Goal: Task Accomplishment & Management: Complete application form

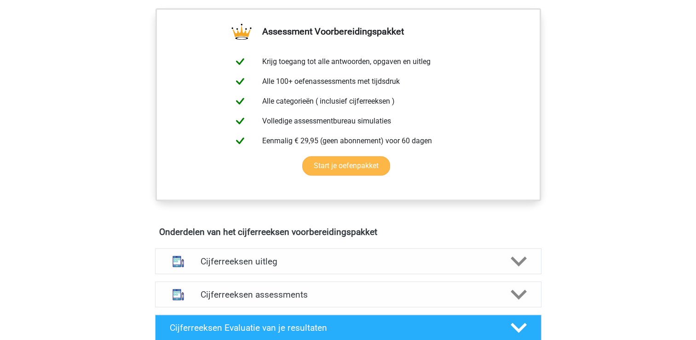
scroll to position [230, 0]
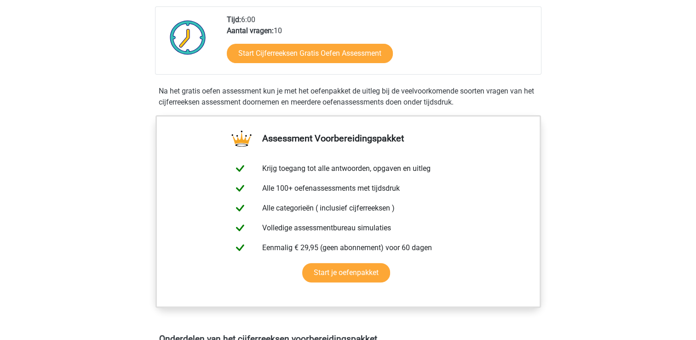
click at [309, 49] on div "Start Cijferreeksen Gratis Oefen Assessment" at bounding box center [380, 55] width 307 height 38
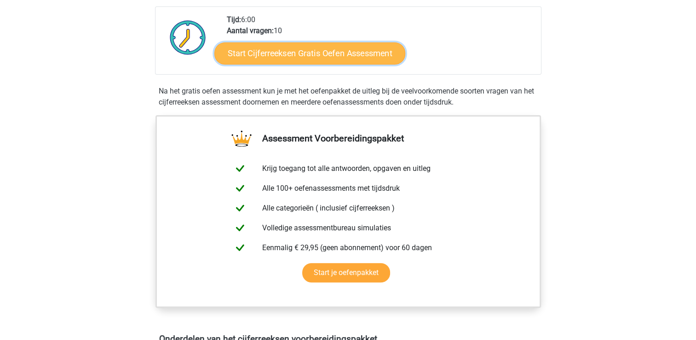
click at [309, 62] on link "Start Cijferreeksen Gratis Oefen Assessment" at bounding box center [309, 53] width 191 height 22
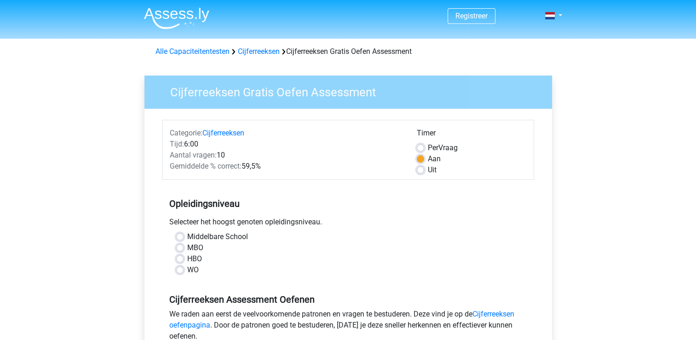
click at [190, 264] on label "WO" at bounding box center [193, 269] width 12 height 11
click at [184, 264] on input "WO" at bounding box center [179, 268] width 7 height 9
radio input "true"
click at [187, 256] on label "HBO" at bounding box center [194, 258] width 15 height 11
click at [177, 256] on input "HBO" at bounding box center [179, 257] width 7 height 9
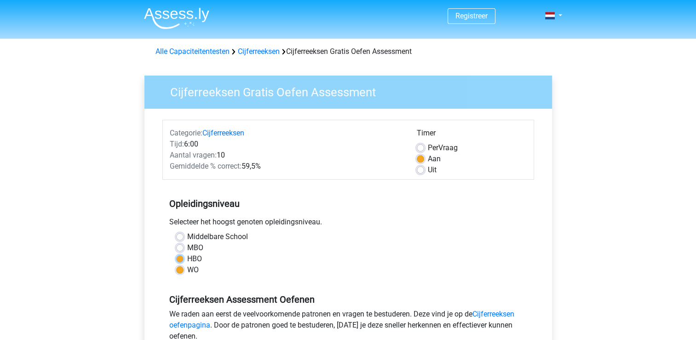
radio input "true"
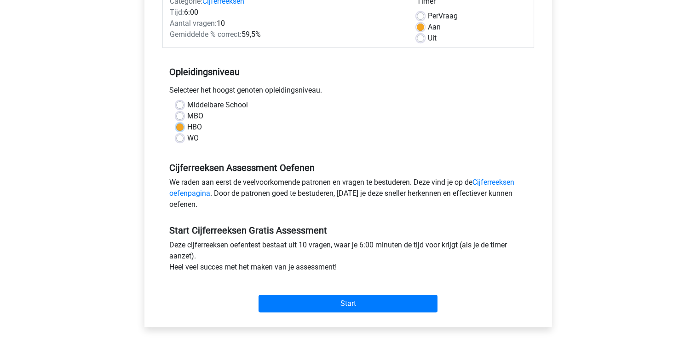
scroll to position [138, 0]
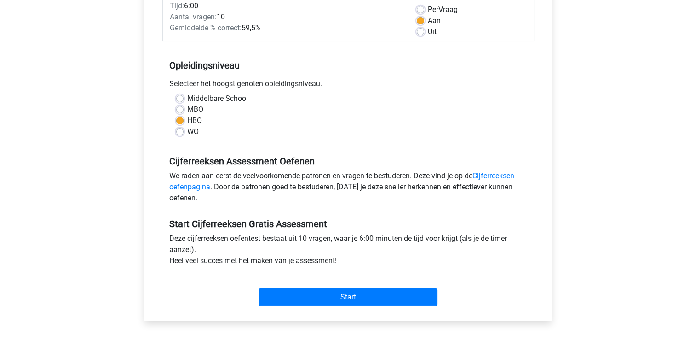
click at [319, 276] on div "Start" at bounding box center [348, 289] width 372 height 32
click at [318, 287] on div "Start" at bounding box center [348, 289] width 372 height 32
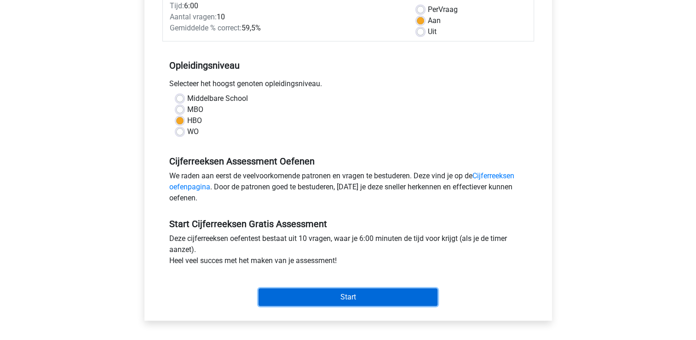
click at [321, 296] on input "Start" at bounding box center [348, 296] width 179 height 17
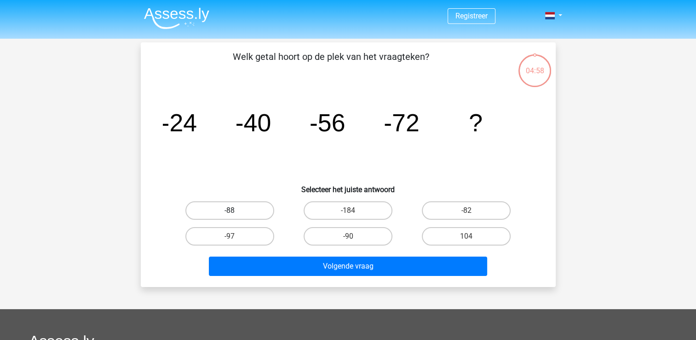
click at [220, 207] on label "-88" at bounding box center [229, 210] width 89 height 18
click at [230, 210] on input "-88" at bounding box center [233, 213] width 6 height 6
radio input "true"
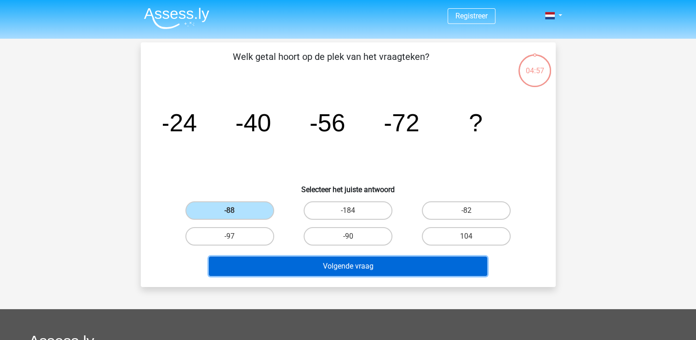
click at [315, 266] on button "Volgende vraag" at bounding box center [348, 265] width 278 height 19
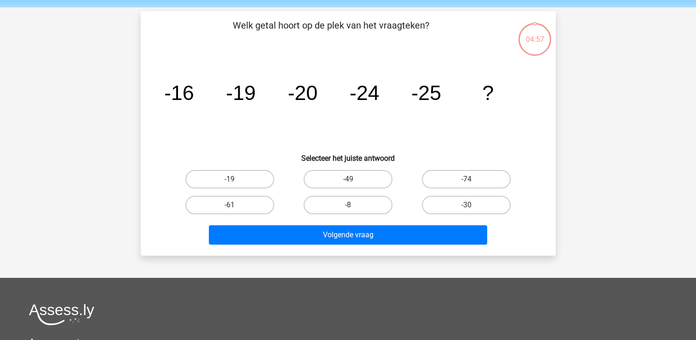
scroll to position [42, 0]
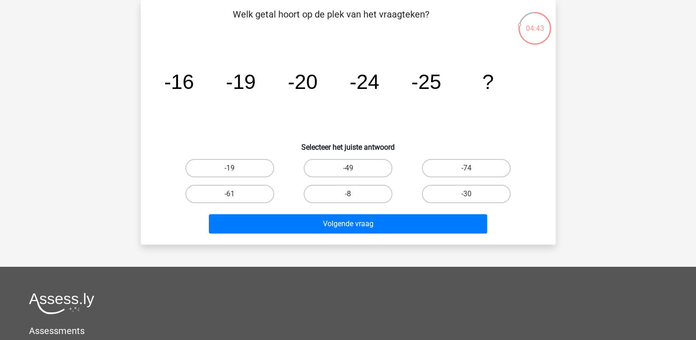
click at [660, 91] on div "Registreer Nederlands English" at bounding box center [348, 234] width 696 height 552
click at [485, 196] on label "-30" at bounding box center [466, 194] width 89 height 18
click at [473, 196] on input "-30" at bounding box center [470, 197] width 6 height 6
radio input "true"
click at [420, 238] on div "Welk getal hoort op de plek van het vraagteken? image/svg+xml -16 -19 -20 -24 -…" at bounding box center [348, 122] width 415 height 244
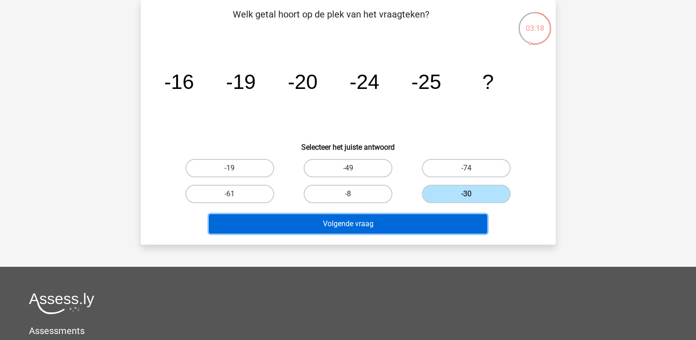
click at [420, 220] on button "Volgende vraag" at bounding box center [348, 223] width 278 height 19
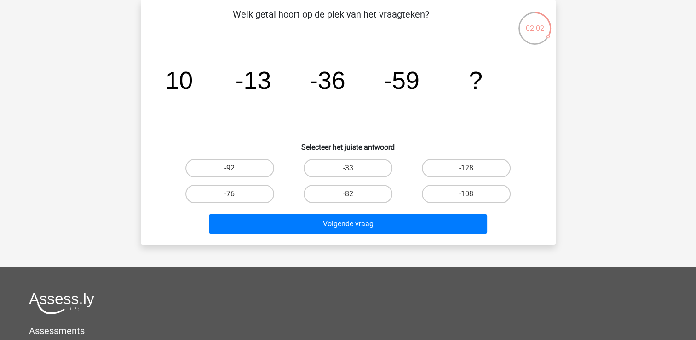
click at [310, 203] on div "-82" at bounding box center [348, 194] width 118 height 26
click at [345, 203] on div "-82" at bounding box center [348, 194] width 118 height 26
click at [345, 193] on label "-82" at bounding box center [348, 194] width 89 height 18
click at [348, 194] on input "-82" at bounding box center [351, 197] width 6 height 6
radio input "true"
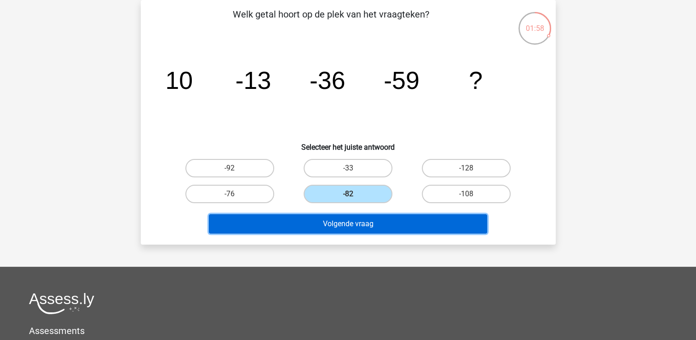
click at [360, 224] on button "Volgende vraag" at bounding box center [348, 223] width 278 height 19
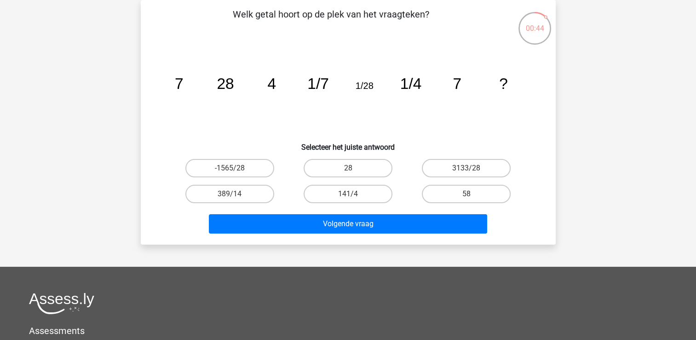
click at [183, 87] on tspan "1/7" at bounding box center [178, 83] width 9 height 17
click at [342, 192] on label "141/4" at bounding box center [348, 194] width 89 height 18
click at [348, 194] on input "141/4" at bounding box center [351, 197] width 6 height 6
radio input "true"
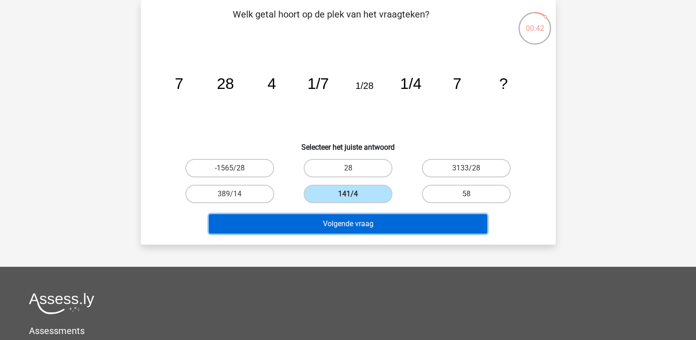
click at [350, 225] on button "Volgende vraag" at bounding box center [348, 223] width 278 height 19
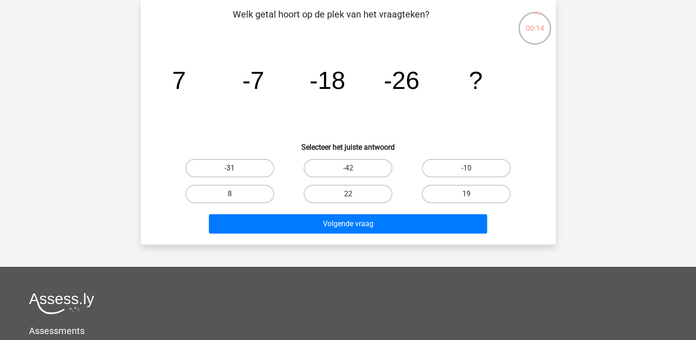
drag, startPoint x: 245, startPoint y: 179, endPoint x: 246, endPoint y: 170, distance: 8.4
click at [245, 178] on div "-31" at bounding box center [230, 168] width 118 height 26
click at [246, 169] on label "-31" at bounding box center [229, 168] width 89 height 18
click at [236, 169] on input "-31" at bounding box center [233, 171] width 6 height 6
radio input "true"
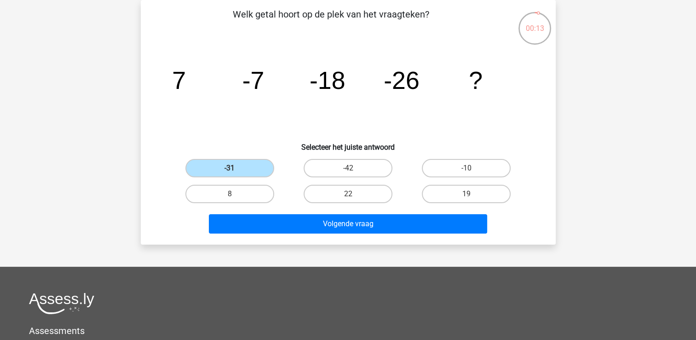
click at [319, 234] on div "Volgende vraag" at bounding box center [348, 225] width 355 height 23
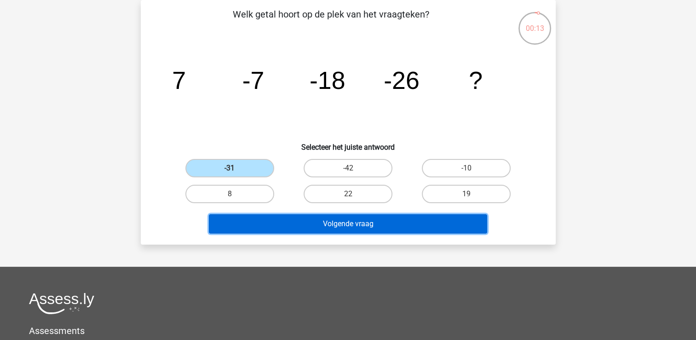
click at [323, 218] on button "Volgende vraag" at bounding box center [348, 223] width 278 height 19
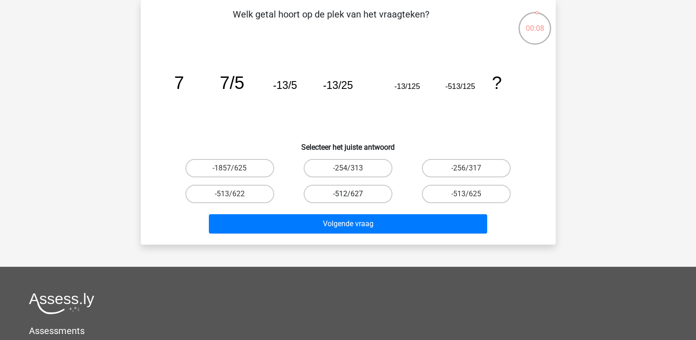
drag, startPoint x: 335, startPoint y: 197, endPoint x: 346, endPoint y: 227, distance: 32.3
click at [335, 196] on label "-512/627" at bounding box center [348, 194] width 89 height 18
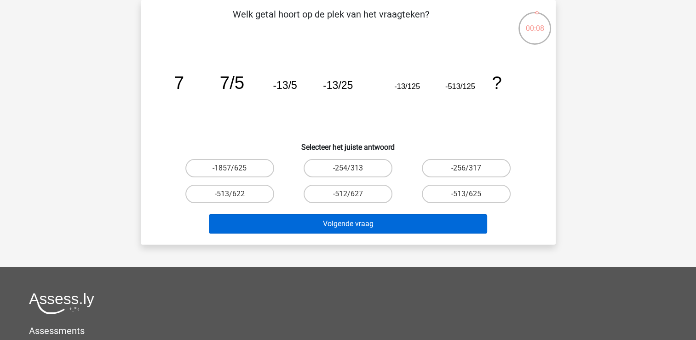
click at [348, 196] on input "-512/627" at bounding box center [351, 197] width 6 height 6
radio input "true"
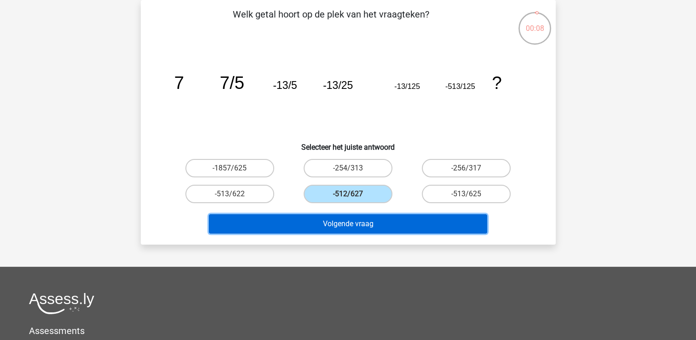
click at [346, 228] on button "Volgende vraag" at bounding box center [348, 223] width 278 height 19
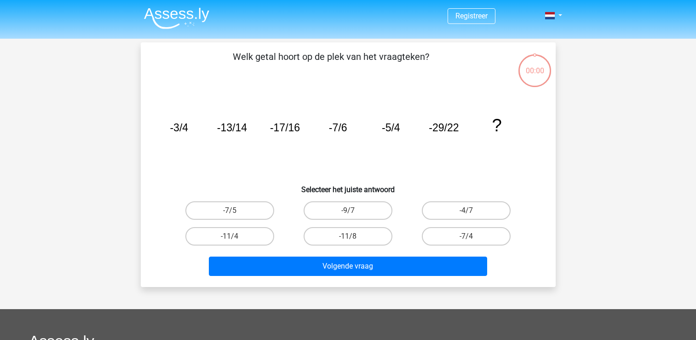
scroll to position [42, 0]
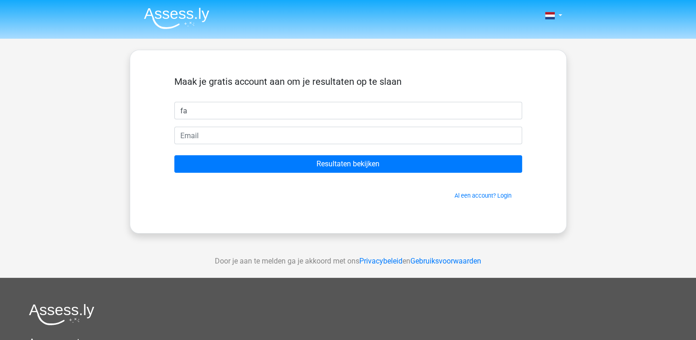
type input "fa"
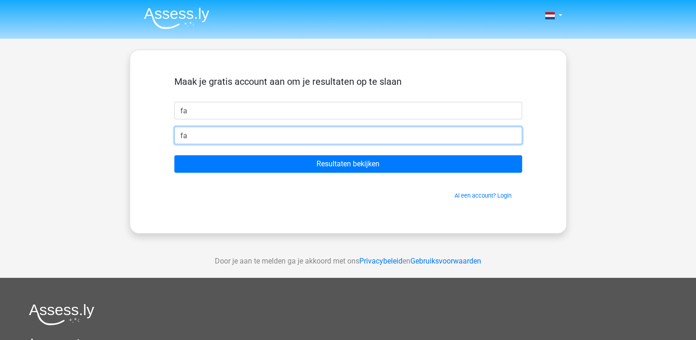
type input "[EMAIL_ADDRESS][DOMAIN_NAME]"
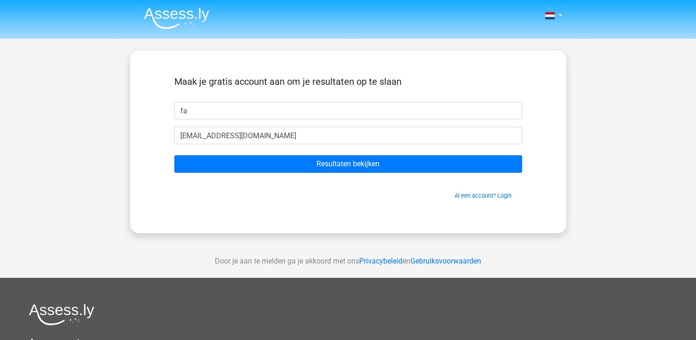
click at [389, 146] on form "Maak je gratis account aan om je resultaten op te slaan fa [EMAIL_ADDRESS][DOMA…" at bounding box center [348, 138] width 348 height 124
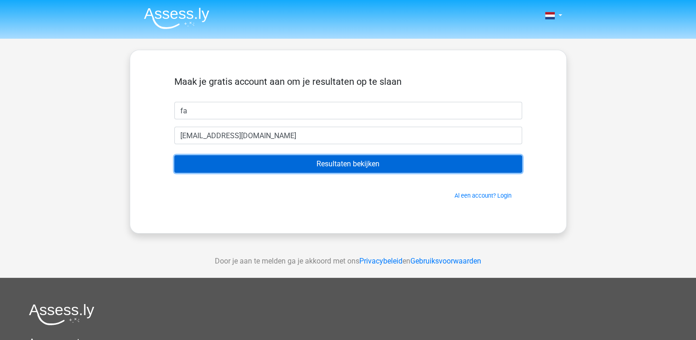
click at [381, 170] on input "Resultaten bekijken" at bounding box center [348, 163] width 348 height 17
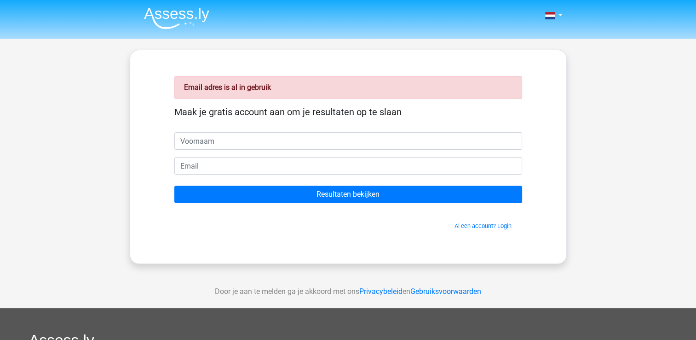
click at [235, 140] on input "text" at bounding box center [348, 140] width 348 height 17
type input "fa"
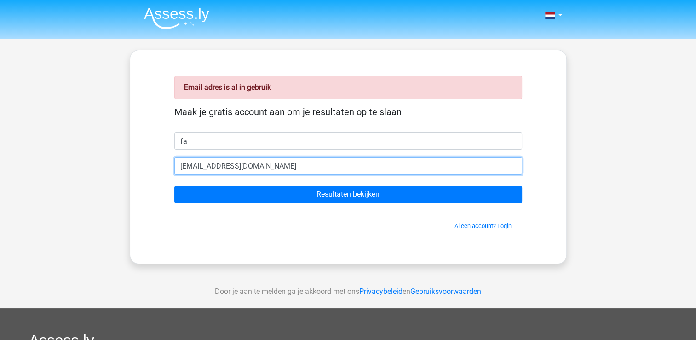
click at [196, 161] on input "[EMAIL_ADDRESS][DOMAIN_NAME]" at bounding box center [348, 165] width 348 height 17
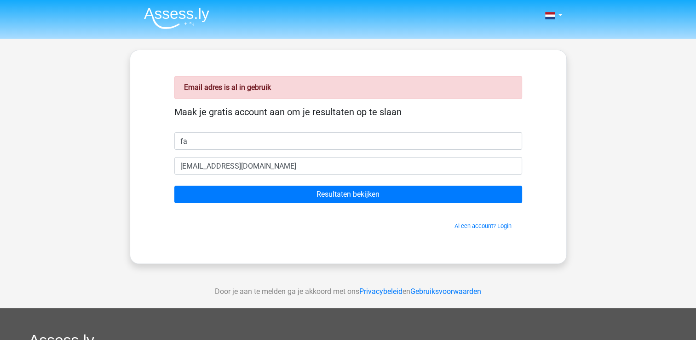
drag, startPoint x: 280, startPoint y: 154, endPoint x: 274, endPoint y: 155, distance: 6.1
click at [278, 154] on form "Maak je gratis account aan om je resultaten op te slaan fa [EMAIL_ADDRESS][DOMA…" at bounding box center [348, 168] width 348 height 124
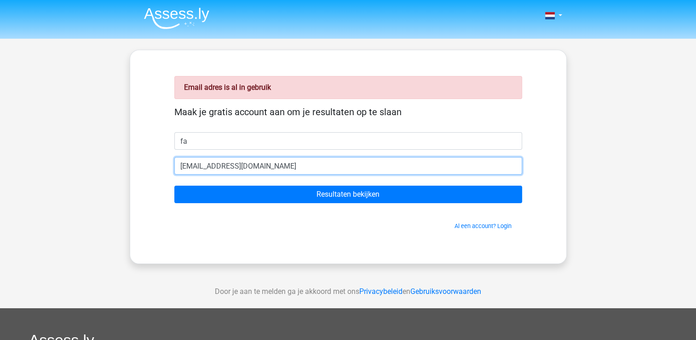
drag, startPoint x: 176, startPoint y: 175, endPoint x: 86, endPoint y: 186, distance: 89.9
click at [86, 186] on div "Nederlands English fa" at bounding box center [348, 275] width 696 height 551
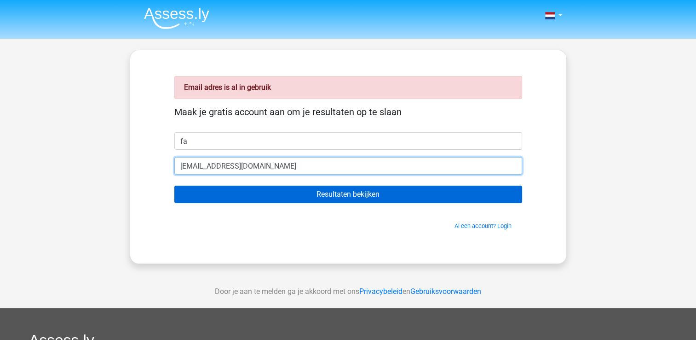
type input "[EMAIL_ADDRESS][DOMAIN_NAME]"
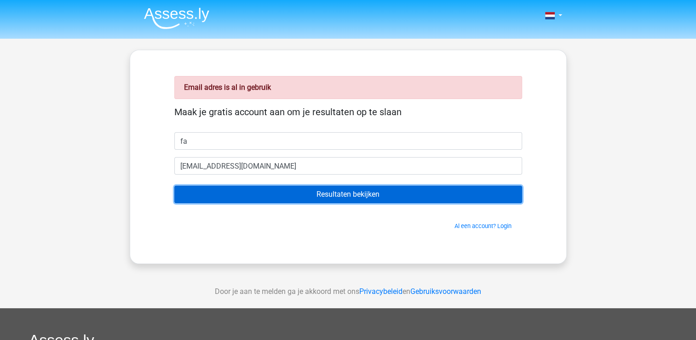
click at [236, 189] on input "Resultaten bekijken" at bounding box center [348, 193] width 348 height 17
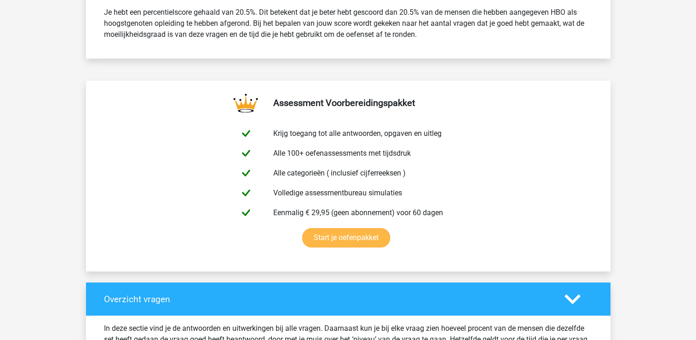
scroll to position [414, 0]
